Goal: Task Accomplishment & Management: Manage account settings

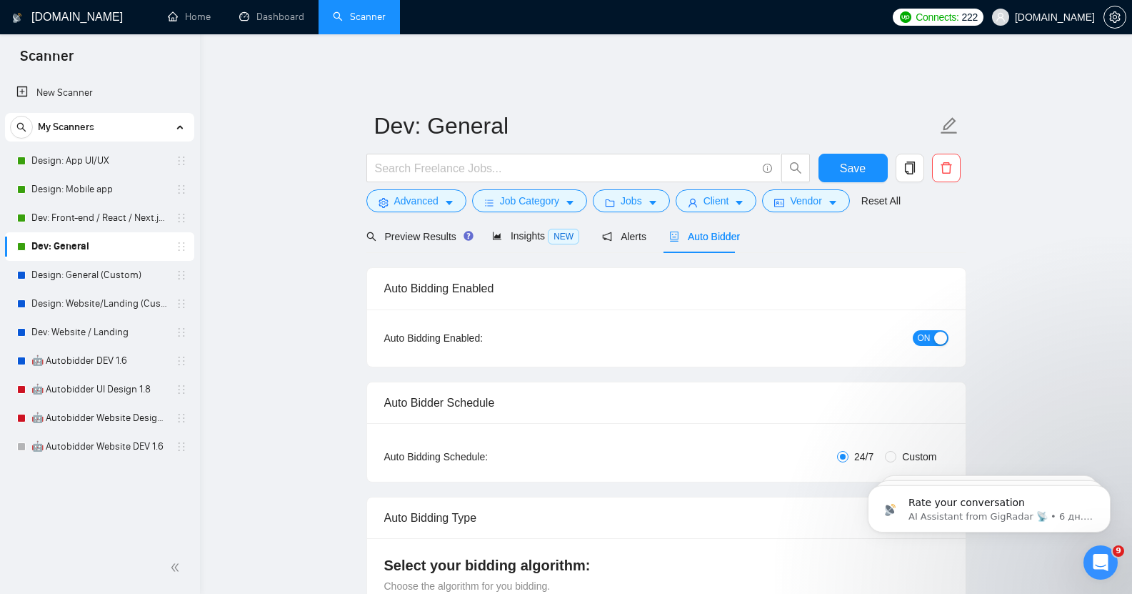
click at [929, 330] on span "ON" at bounding box center [924, 338] width 13 height 16
click at [848, 159] on span "Save" at bounding box center [853, 168] width 26 height 18
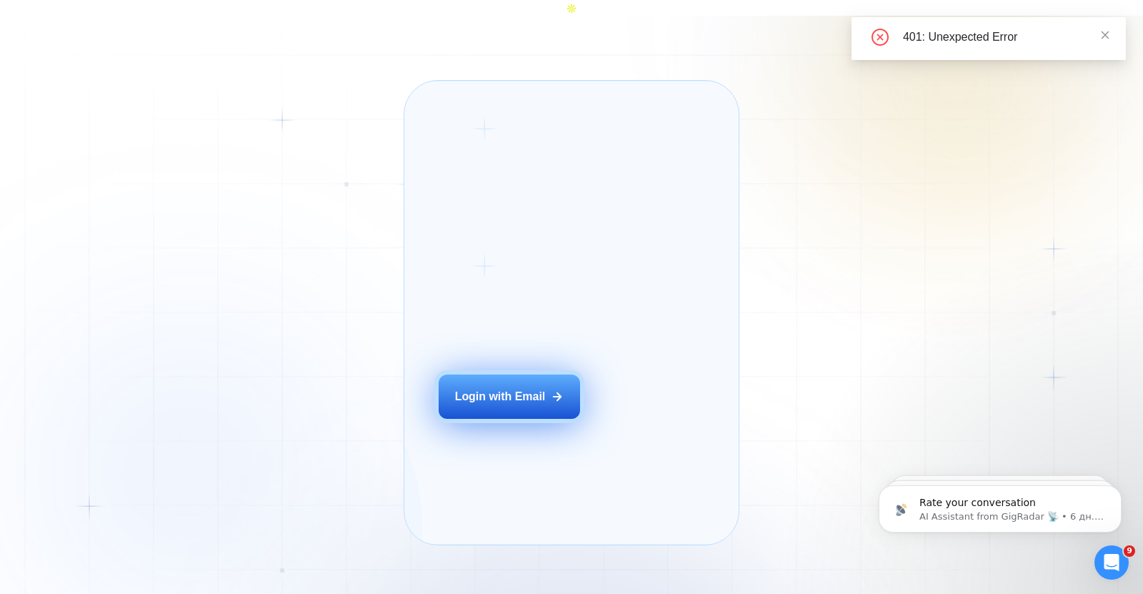
click at [522, 401] on div "Login with Email" at bounding box center [500, 397] width 91 height 16
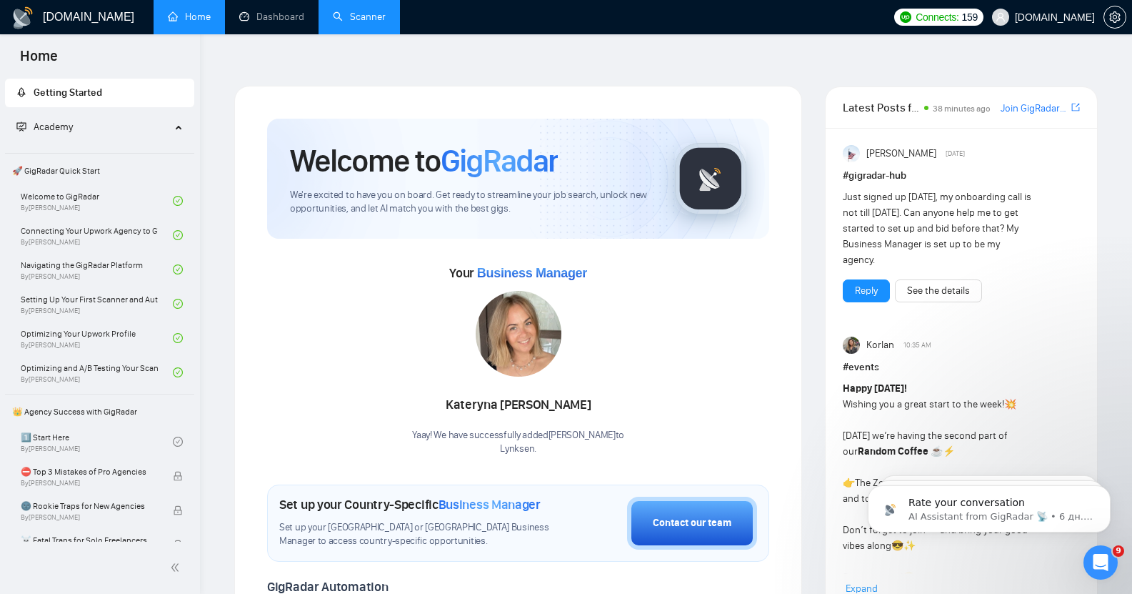
click at [333, 12] on link "Scanner" at bounding box center [359, 17] width 53 height 12
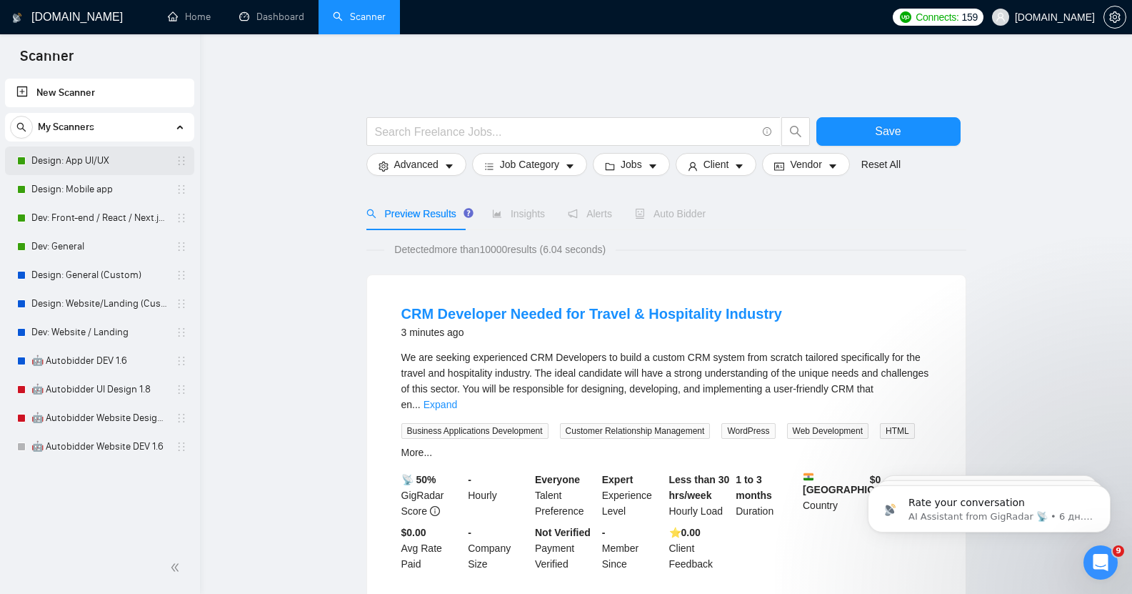
click at [67, 161] on link "Design: App UI/UX" at bounding box center [99, 160] width 136 height 29
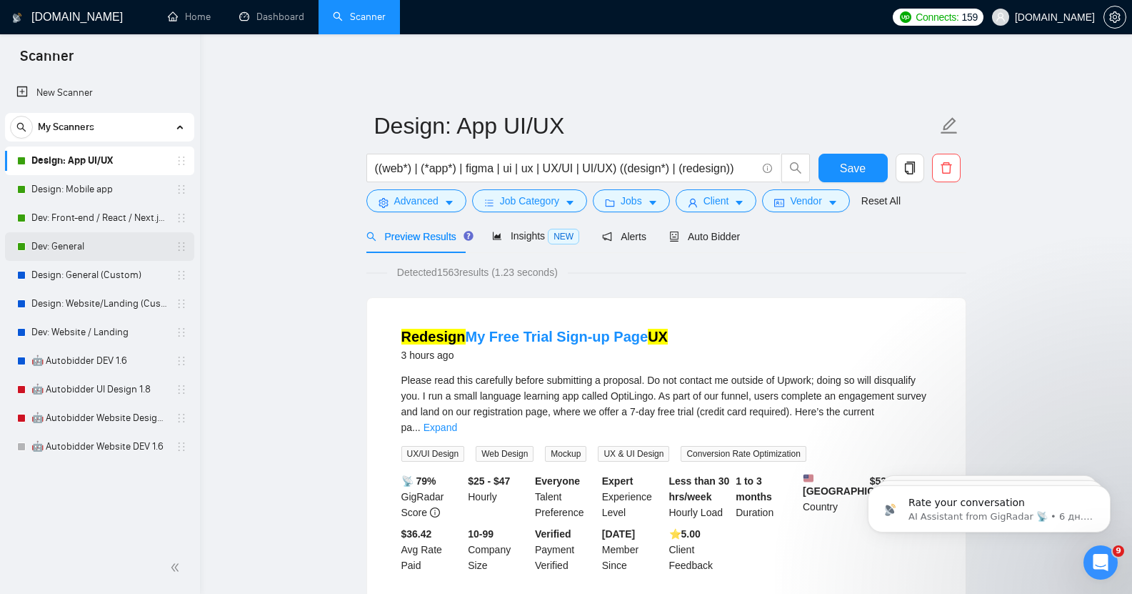
click at [81, 241] on link "Dev: General" at bounding box center [99, 246] width 136 height 29
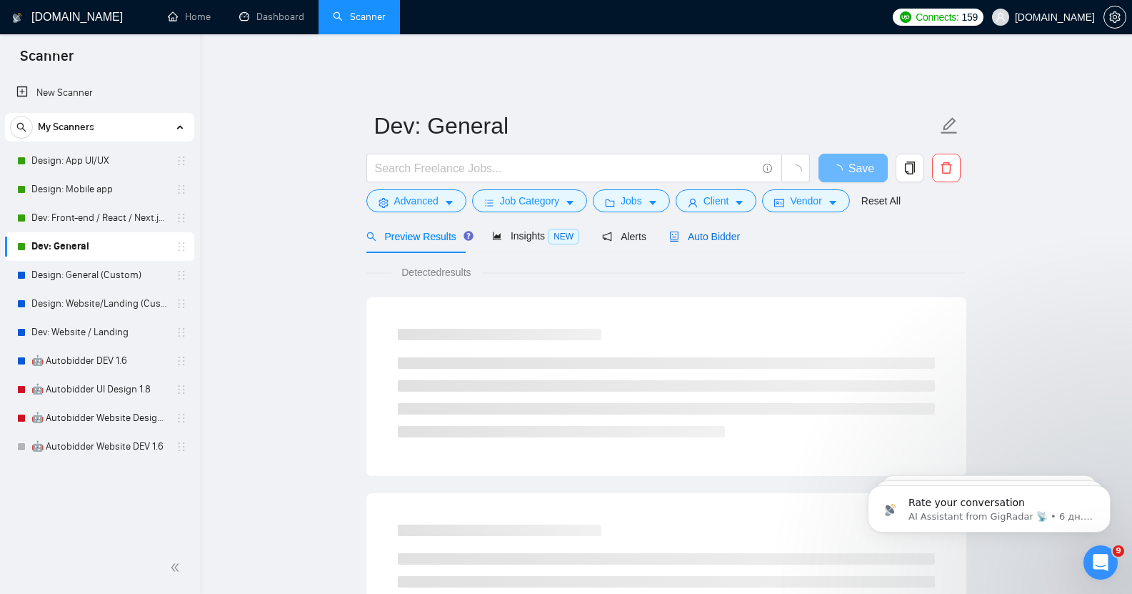
click at [702, 231] on span "Auto Bidder" at bounding box center [704, 236] width 71 height 11
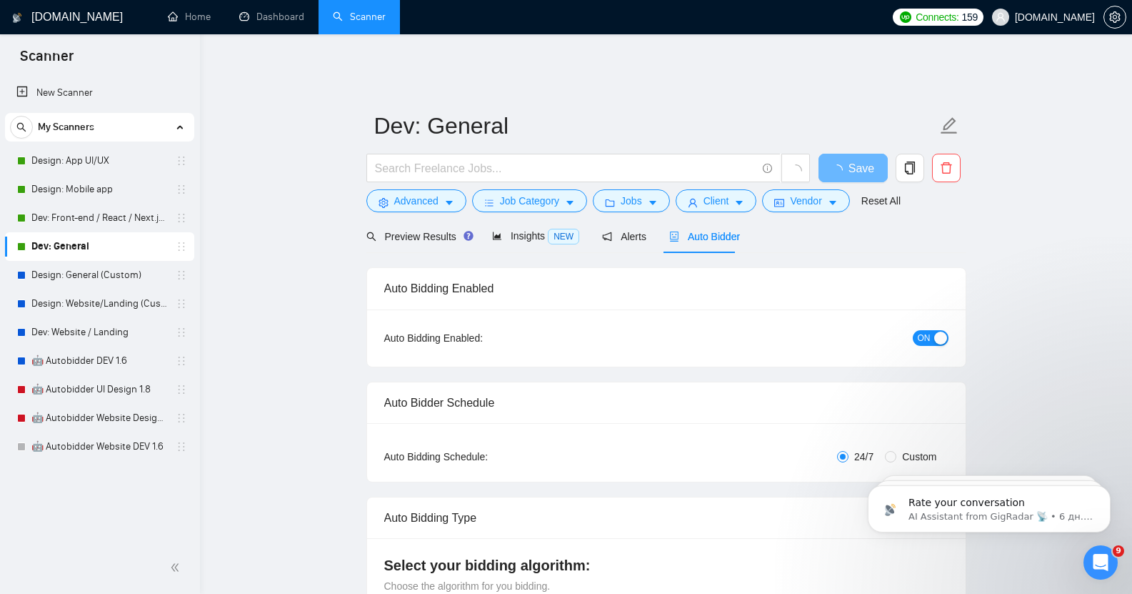
checkbox input "true"
click at [934, 331] on div "button" at bounding box center [940, 337] width 13 height 13
click at [850, 159] on span "Save" at bounding box center [853, 168] width 26 height 18
checkbox input "true"
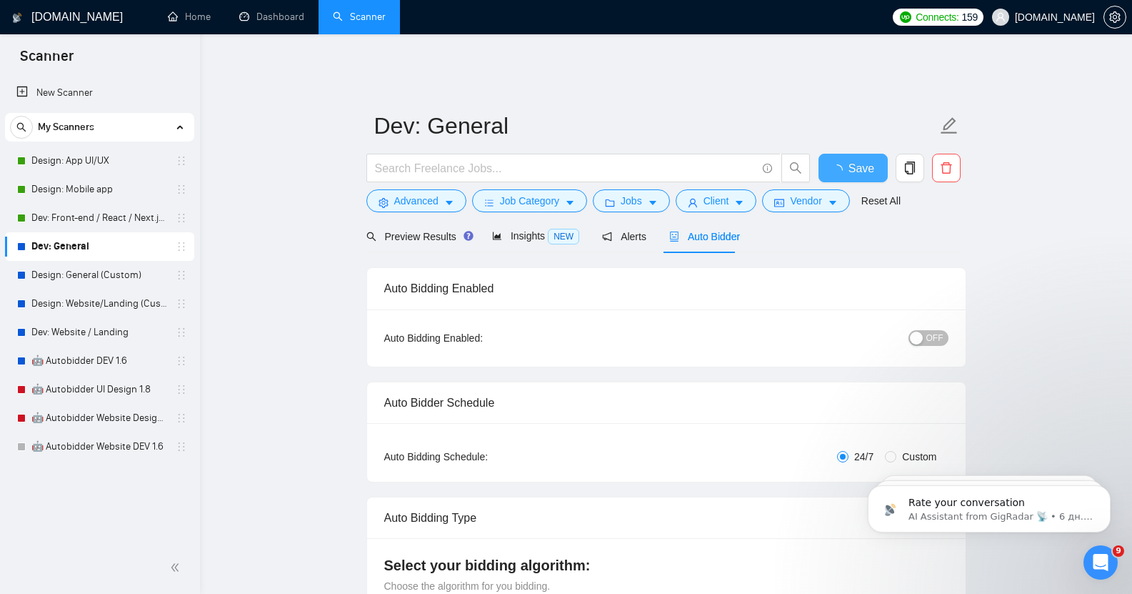
checkbox input "true"
click at [271, 13] on link "Dashboard" at bounding box center [271, 17] width 65 height 12
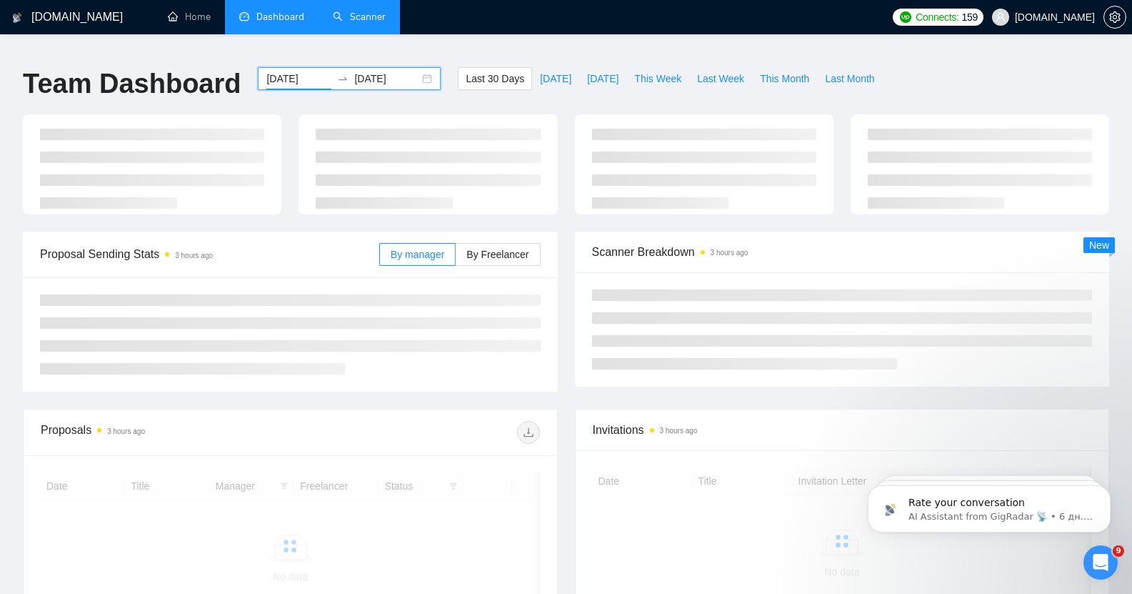
click at [285, 73] on input "[DATE]" at bounding box center [298, 79] width 65 height 16
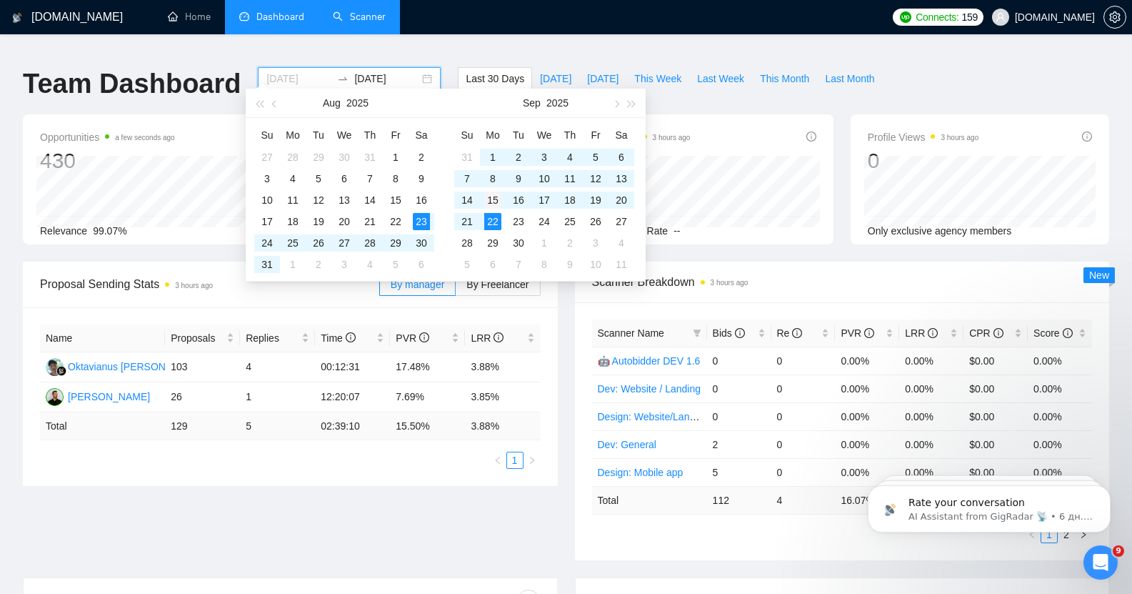
type input "[DATE]"
click at [491, 198] on div "15" at bounding box center [492, 199] width 17 height 17
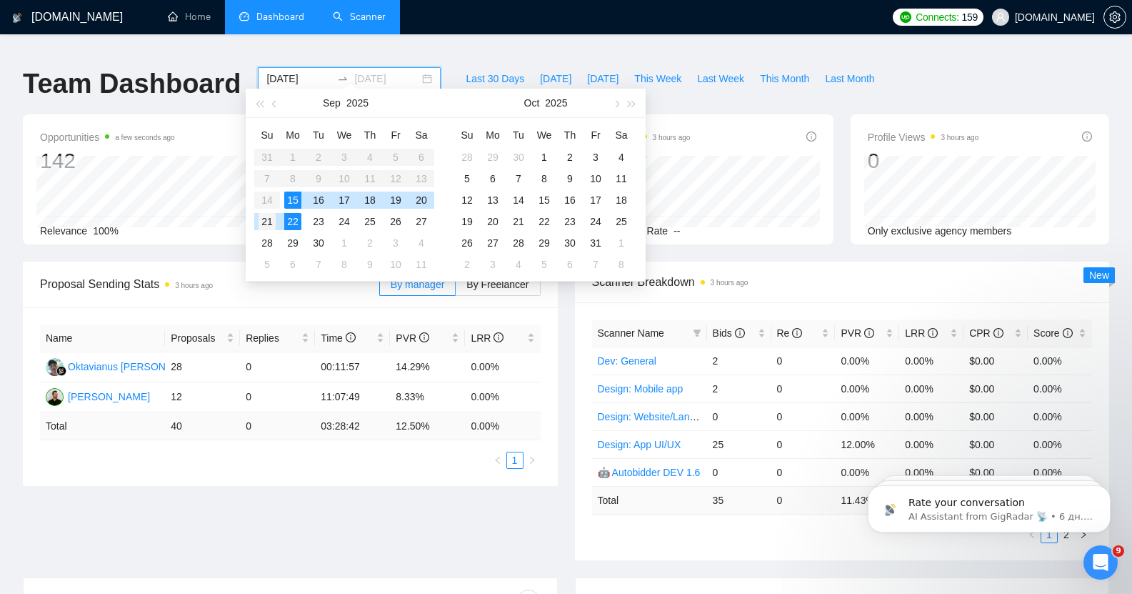
type input "[DATE]"
click at [264, 221] on div "21" at bounding box center [267, 221] width 17 height 17
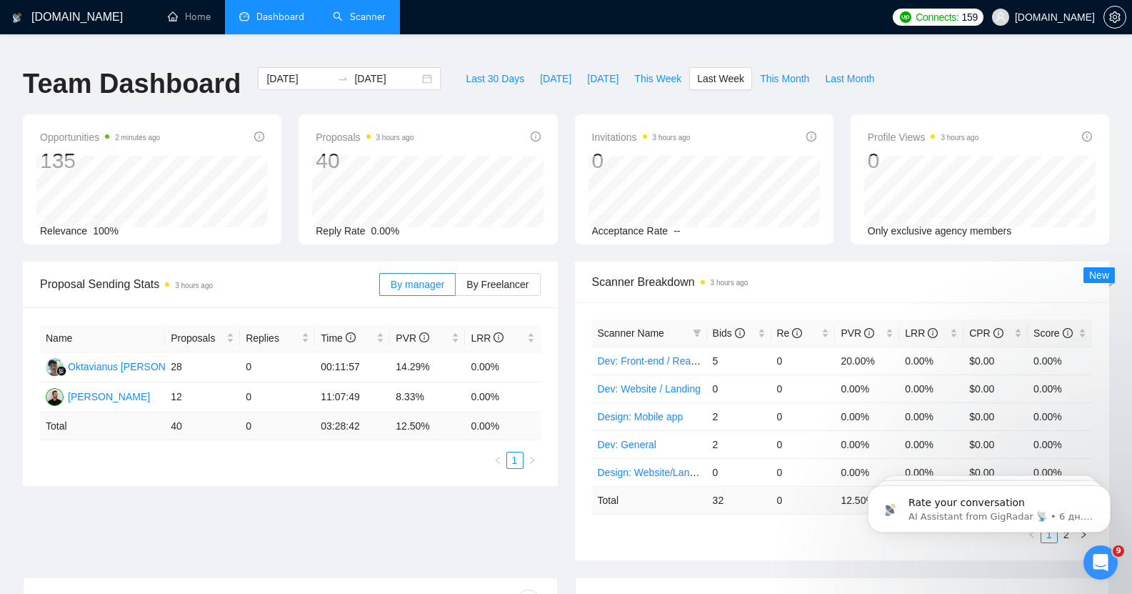
click at [414, 421] on td "12.50 %" at bounding box center [427, 426] width 75 height 28
copy td "12.50 %"
